Goal: Transaction & Acquisition: Purchase product/service

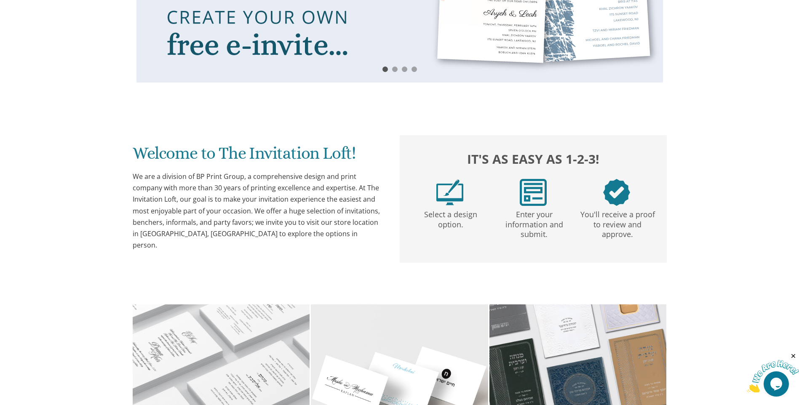
scroll to position [548, 0]
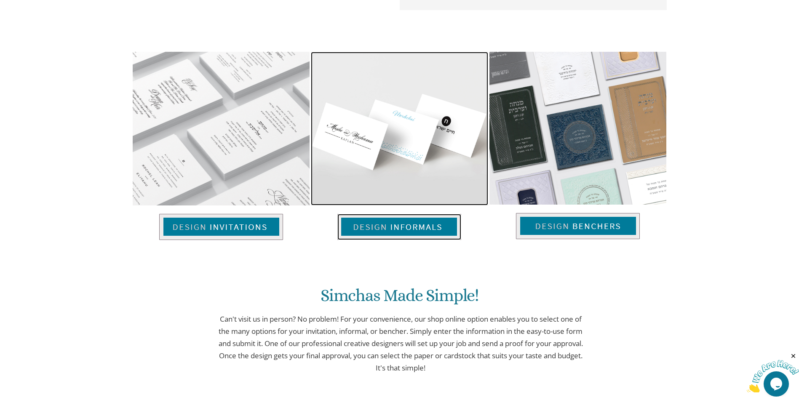
click at [380, 227] on img at bounding box center [399, 227] width 124 height 26
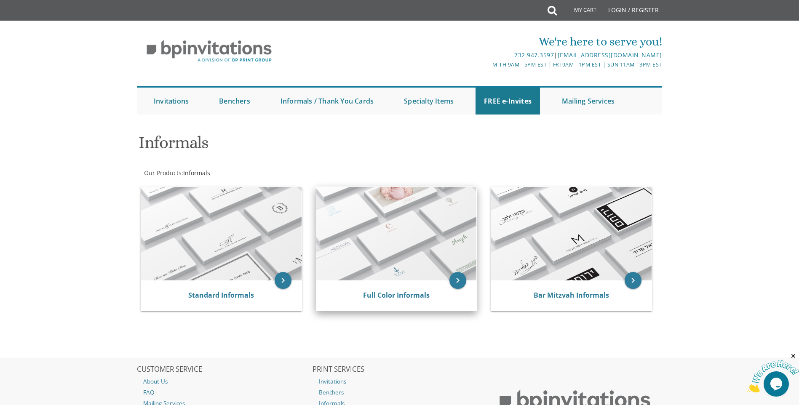
click at [413, 257] on img at bounding box center [396, 234] width 161 height 94
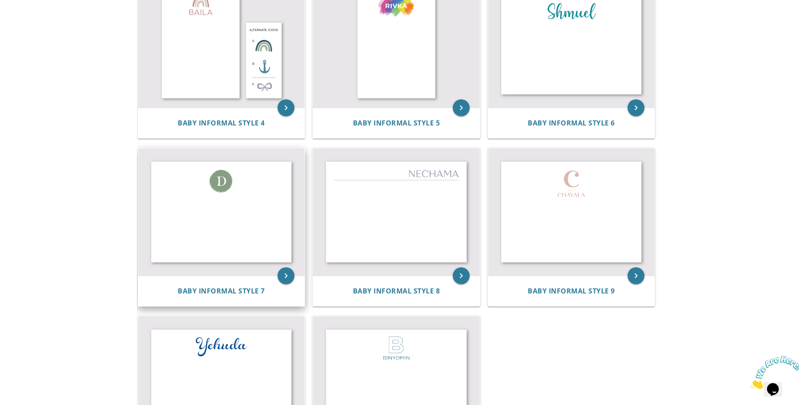
scroll to position [169, 0]
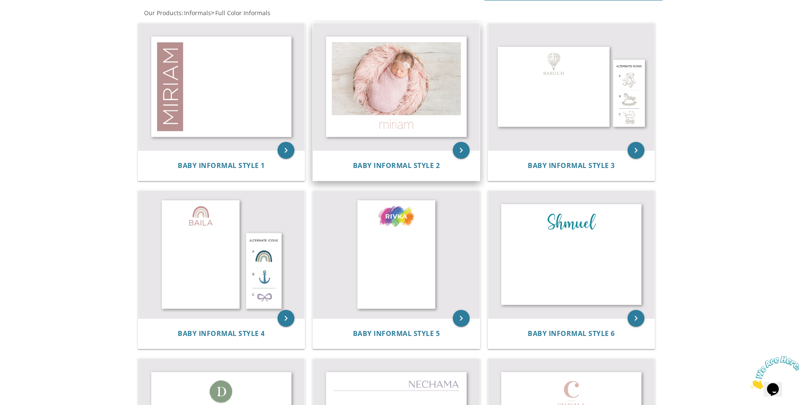
click at [371, 110] on img at bounding box center [396, 87] width 167 height 128
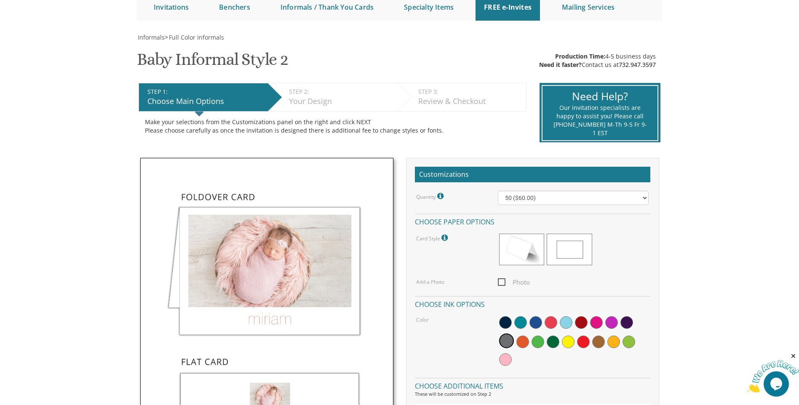
scroll to position [169, 0]
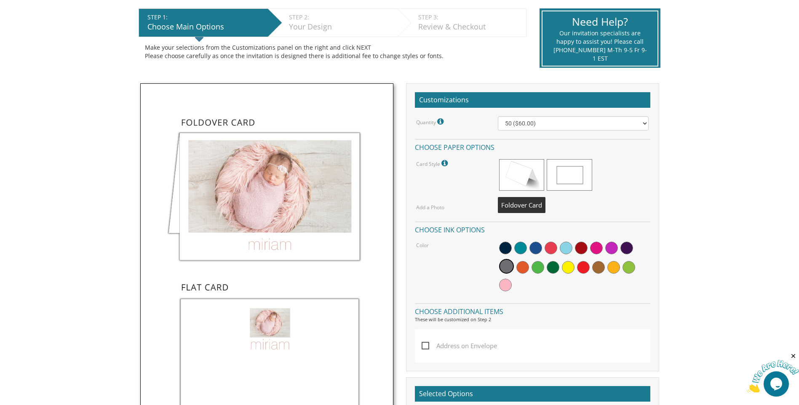
click at [530, 177] on span at bounding box center [521, 175] width 45 height 32
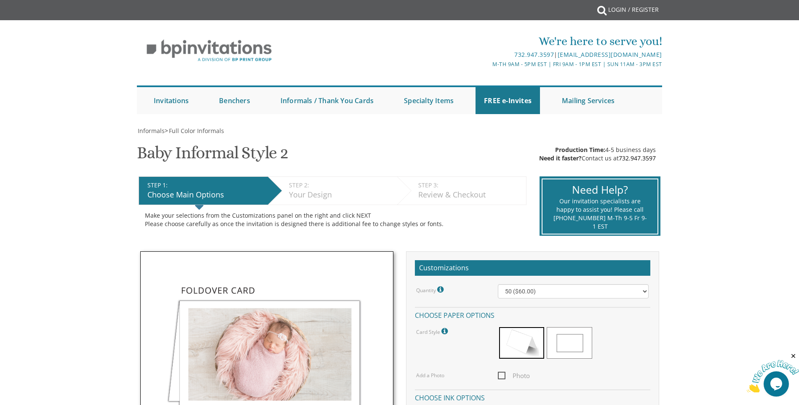
scroll to position [0, 0]
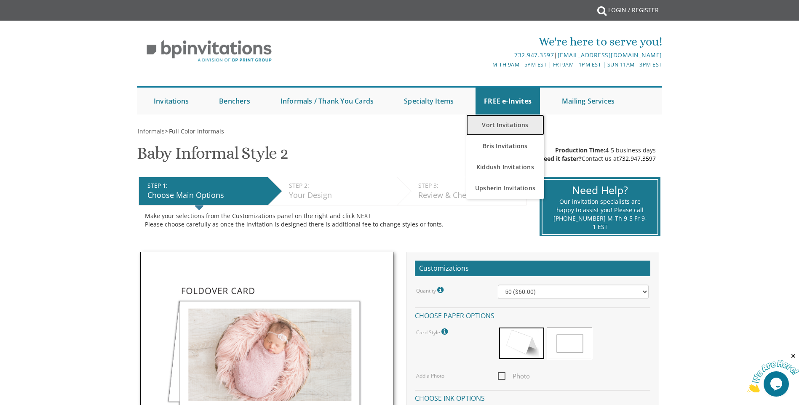
click at [513, 121] on link "Vort Invitations" at bounding box center [505, 125] width 78 height 21
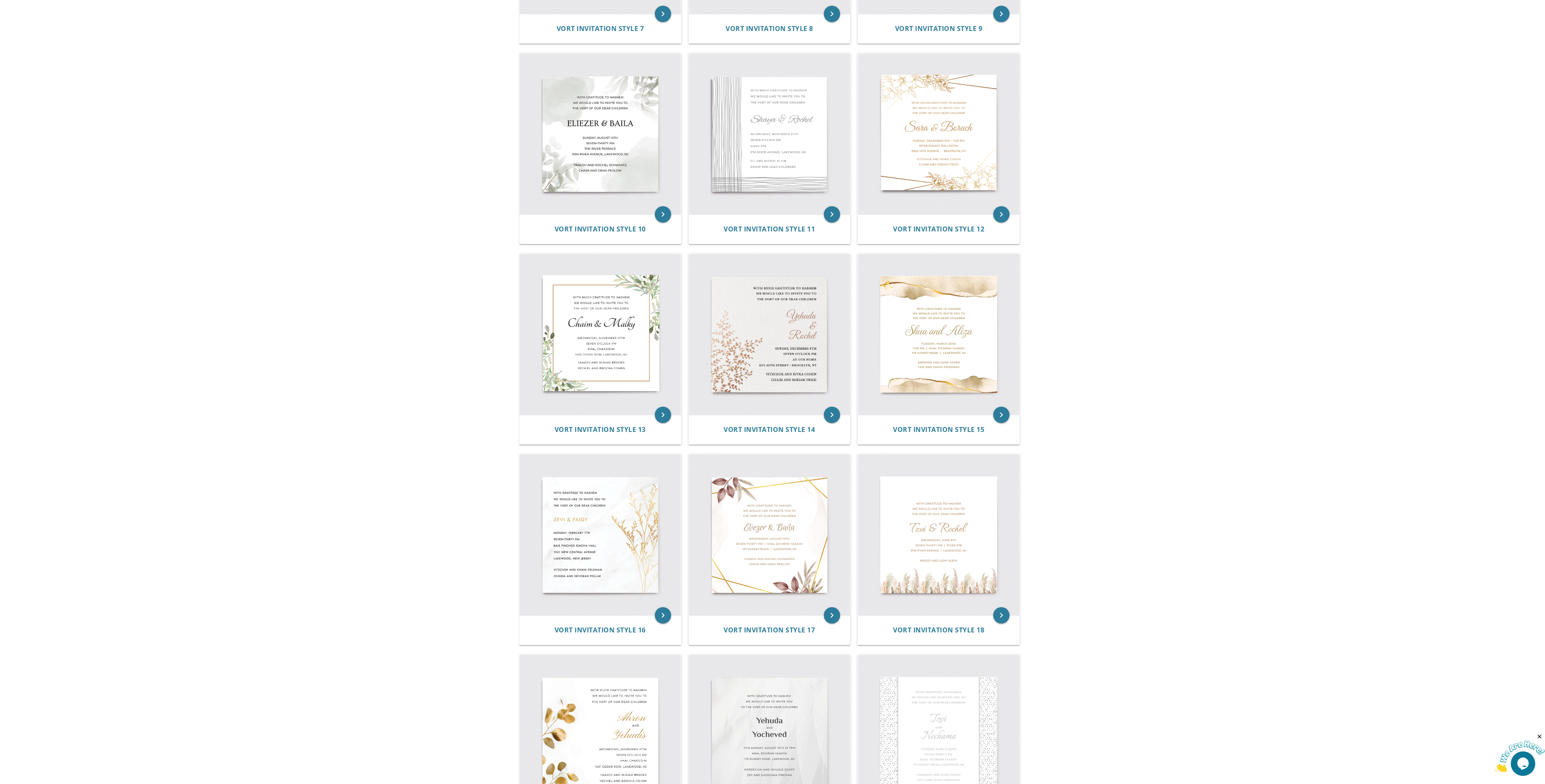
scroll to position [815, 0]
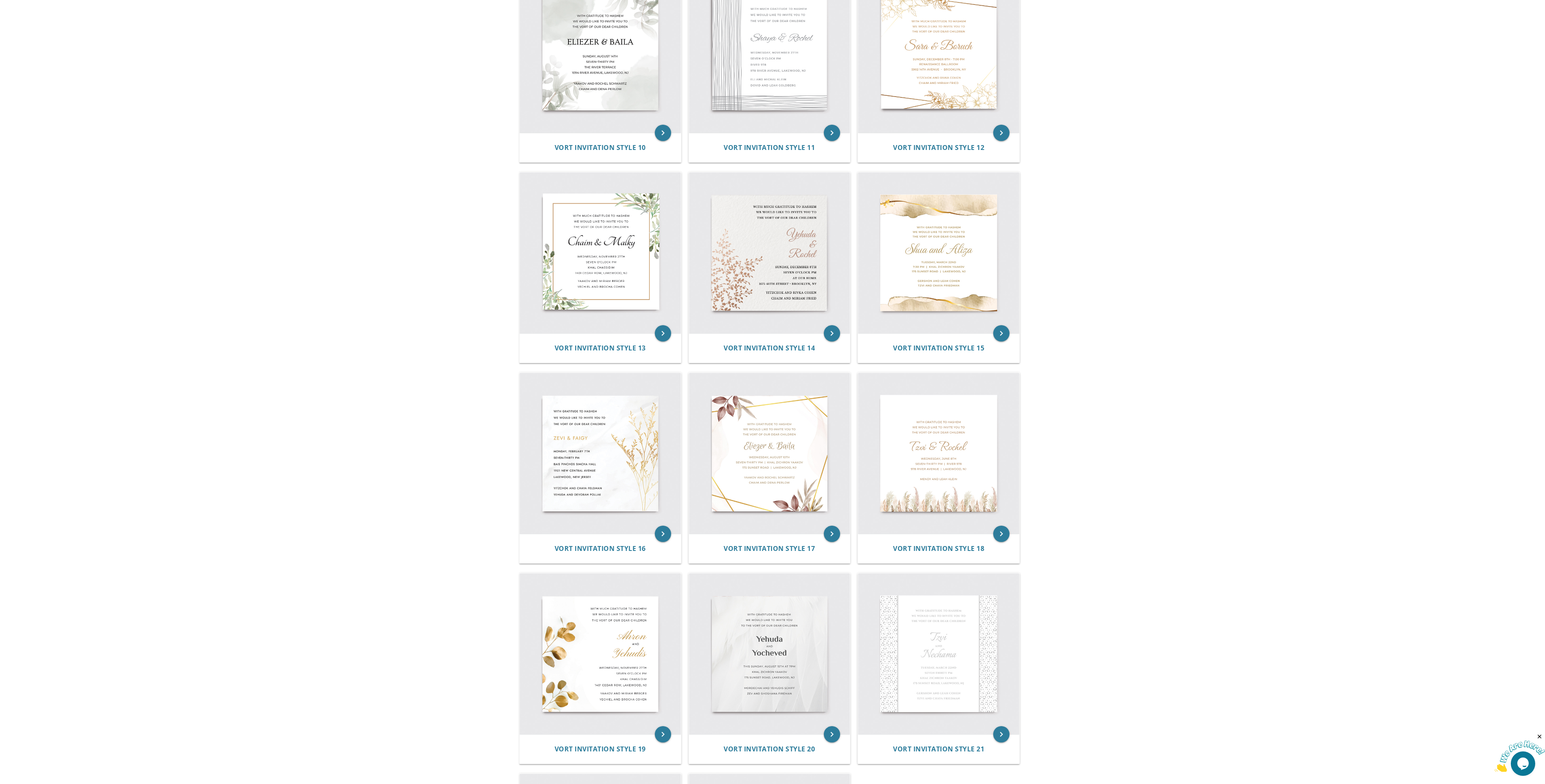
click at [772, 263] on body "My Cart Total: View Cart Item(s) Submit My Cart Total: View Cart Item(s) Login …" at bounding box center [772, 160] width 1545 height 1952
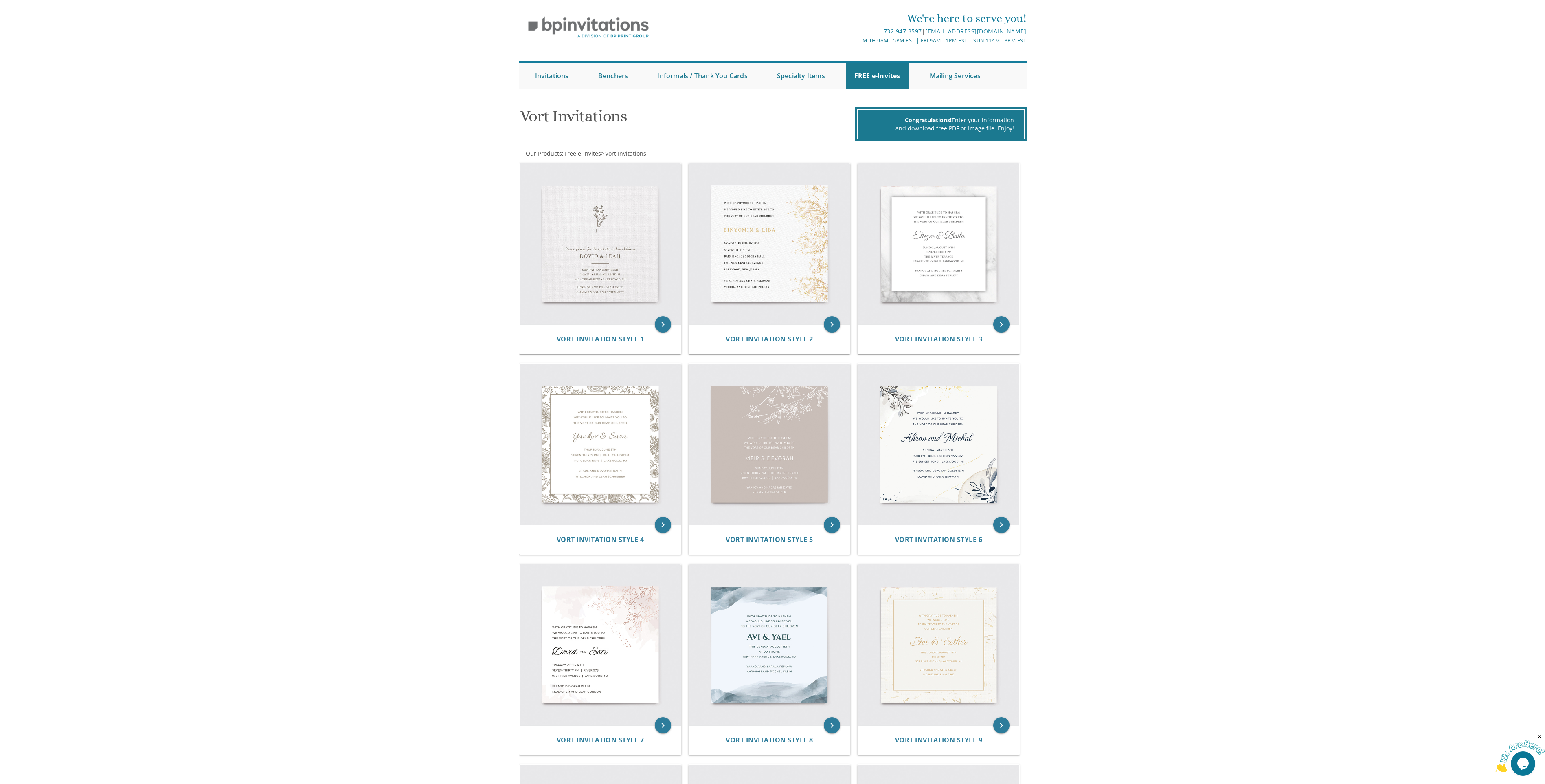
scroll to position [0, 0]
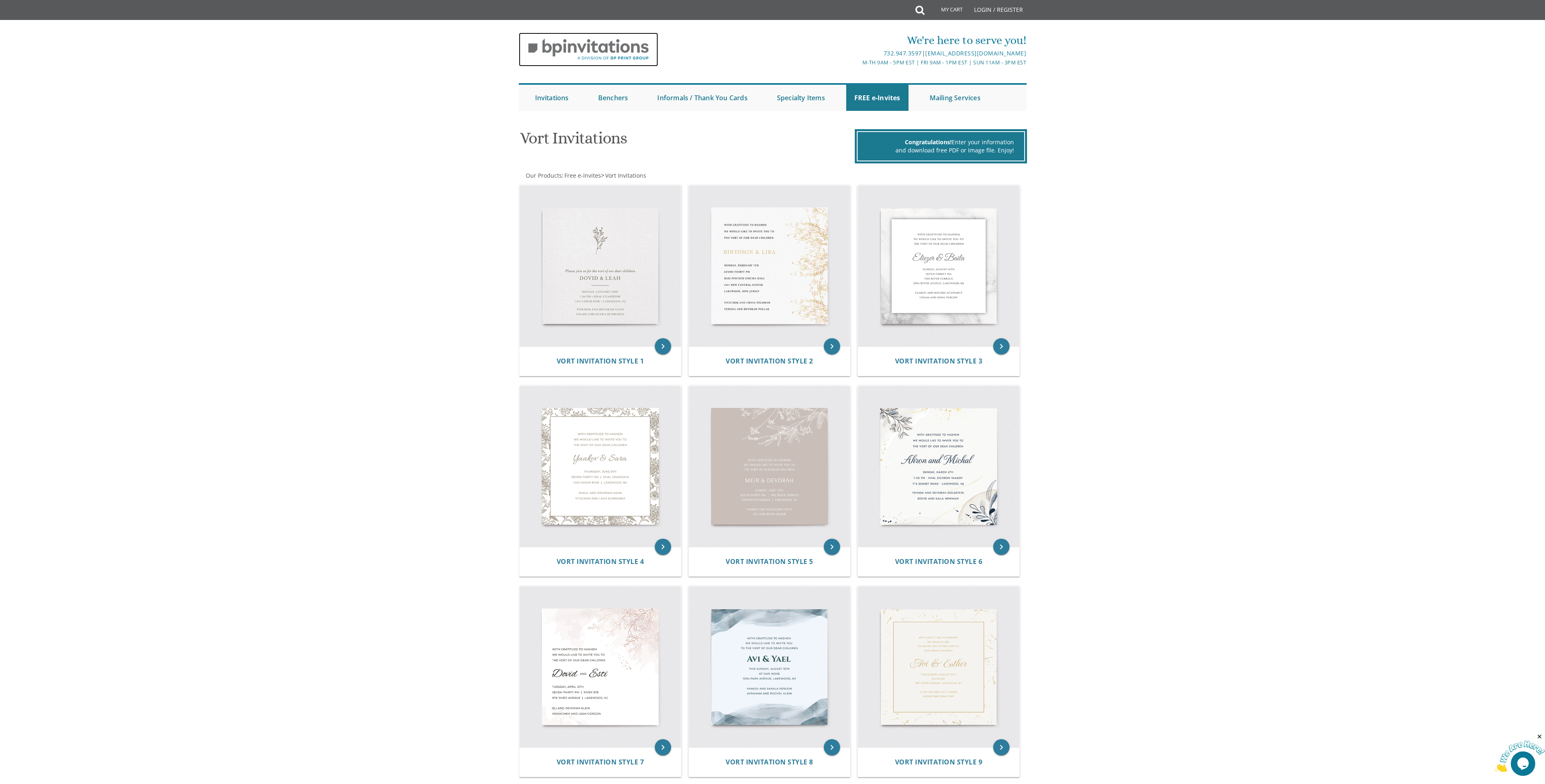
click at [593, 54] on img at bounding box center [589, 49] width 139 height 34
